Goal: Use online tool/utility: Utilize a website feature to perform a specific function

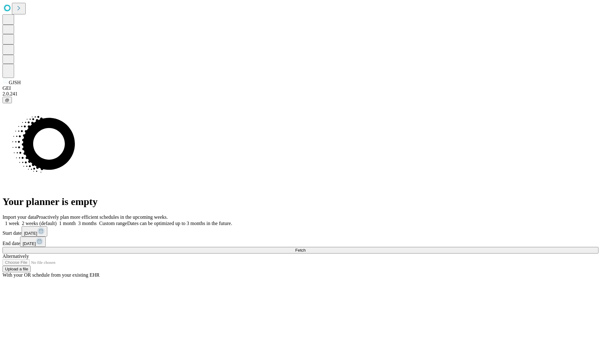
click at [306, 248] on span "Fetch" at bounding box center [300, 250] width 10 height 5
